Goal: Task Accomplishment & Management: Use online tool/utility

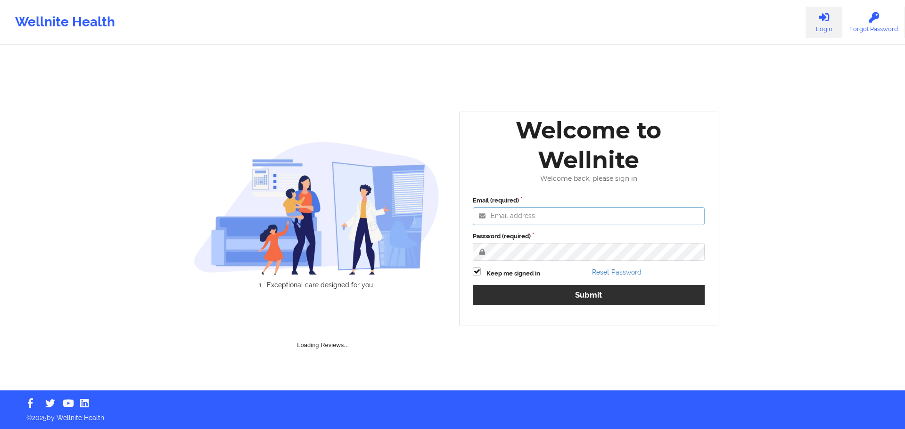
type input "[EMAIL_ADDRESS][DOMAIN_NAME]"
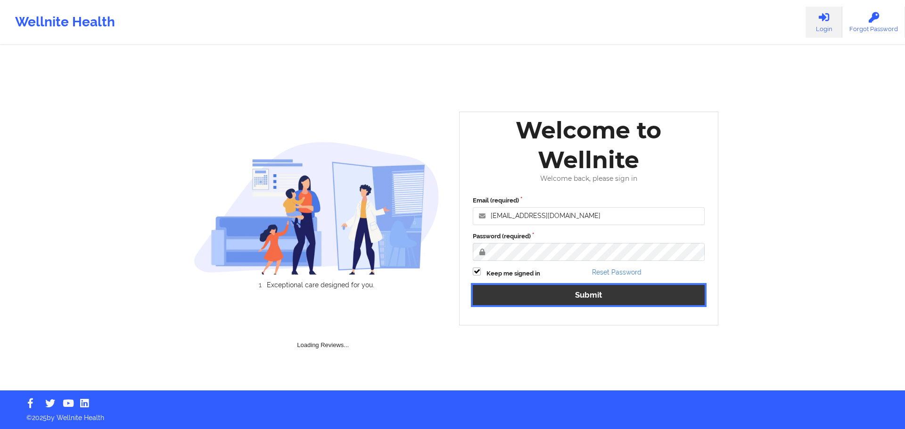
click at [610, 297] on button "Submit" at bounding box center [589, 295] width 232 height 20
